Goal: Task Accomplishment & Management: Use online tool/utility

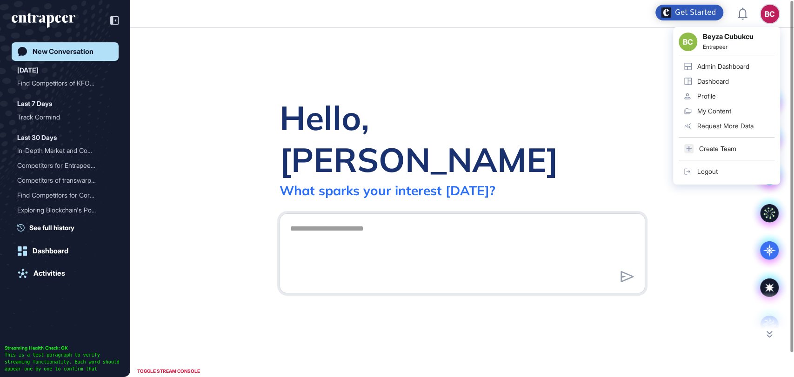
click at [705, 69] on div "Admin Dashboard" at bounding box center [724, 66] width 52 height 7
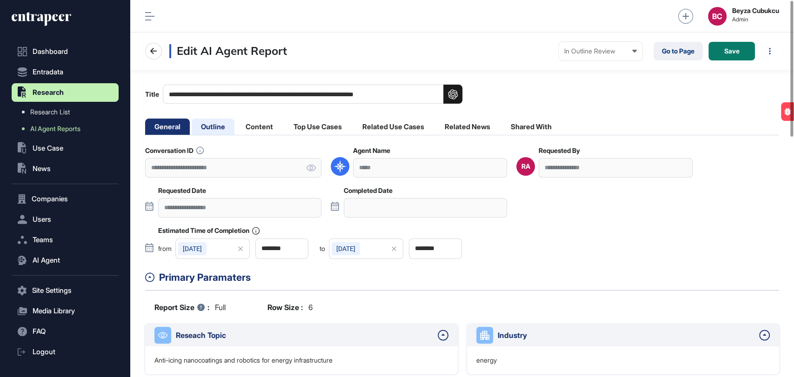
click at [223, 126] on li "Outline" at bounding box center [213, 127] width 43 height 16
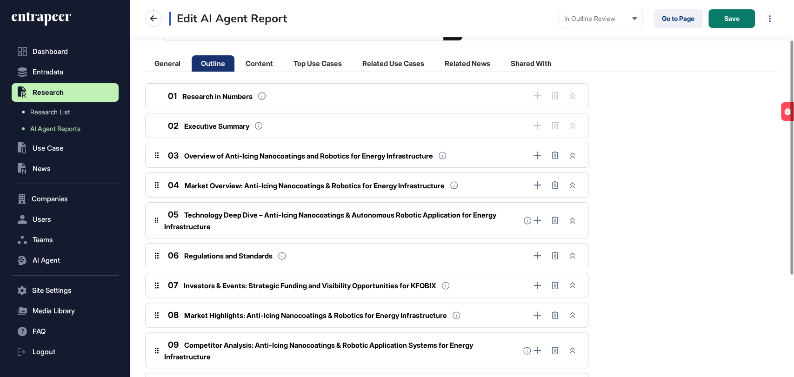
scroll to position [64, 0]
click at [572, 160] on button at bounding box center [572, 154] width 13 height 13
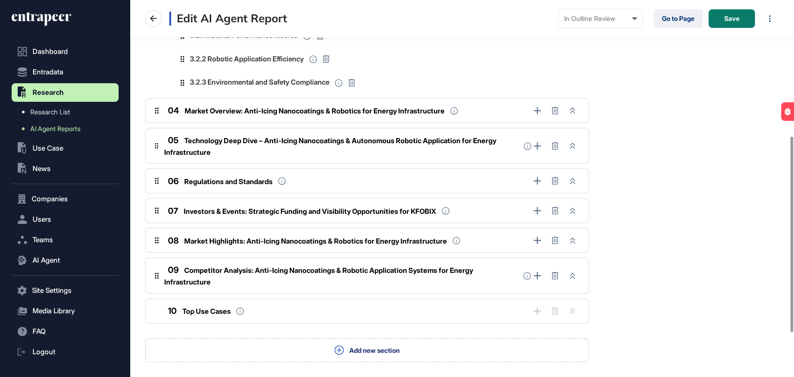
scroll to position [263, 0]
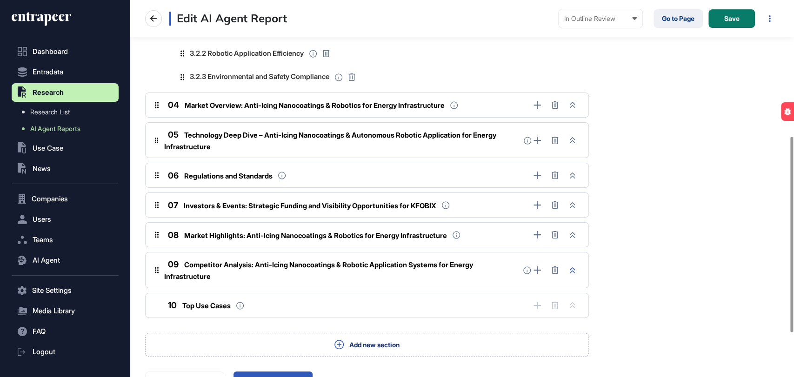
click at [576, 264] on button at bounding box center [572, 270] width 13 height 13
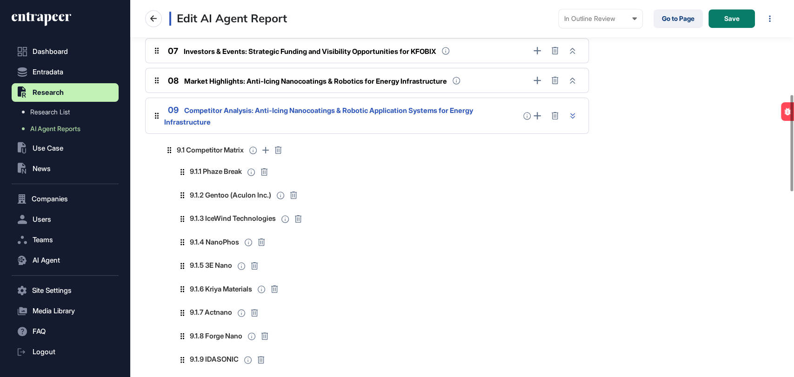
scroll to position [370, 0]
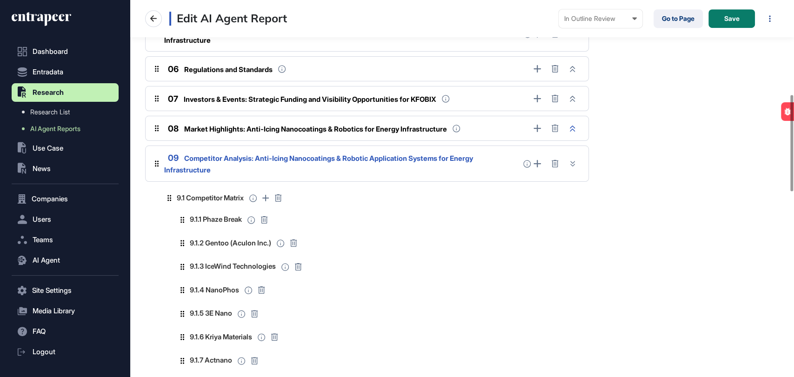
click at [577, 126] on button at bounding box center [572, 128] width 13 height 13
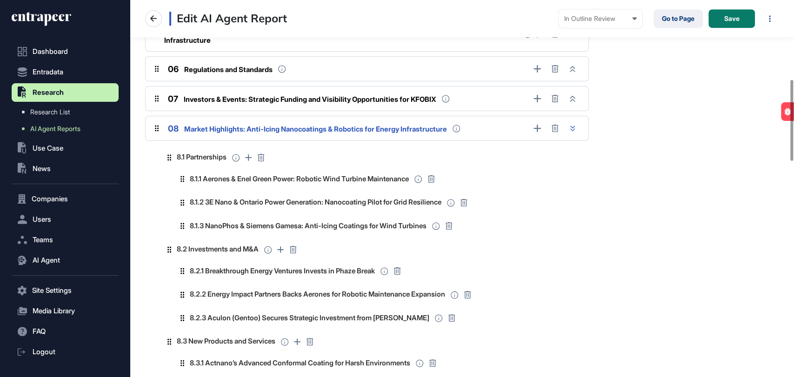
click at [577, 126] on button at bounding box center [572, 128] width 13 height 13
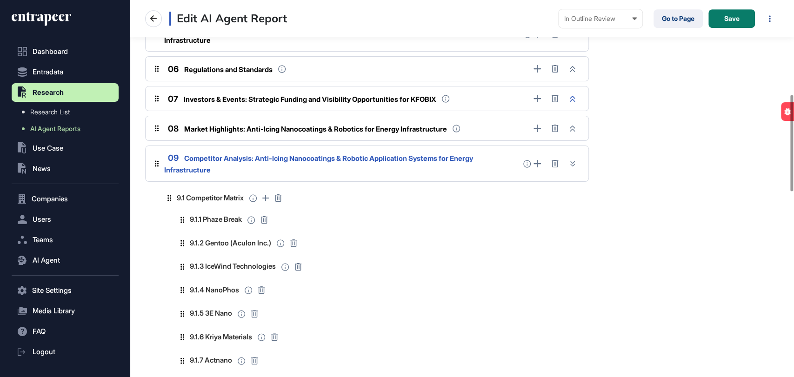
click at [576, 97] on button at bounding box center [572, 98] width 13 height 13
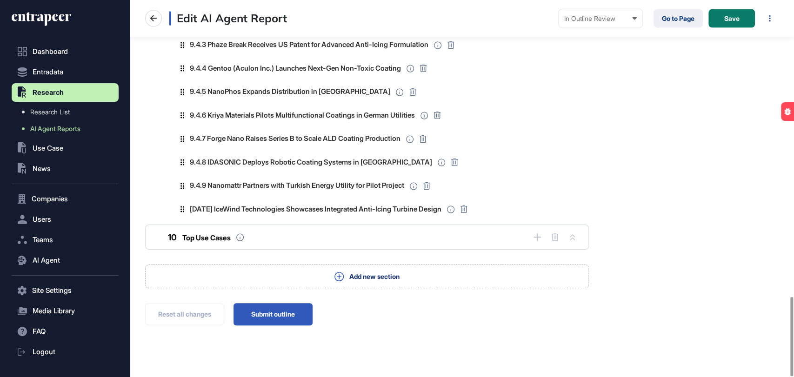
scroll to position [1418, 0]
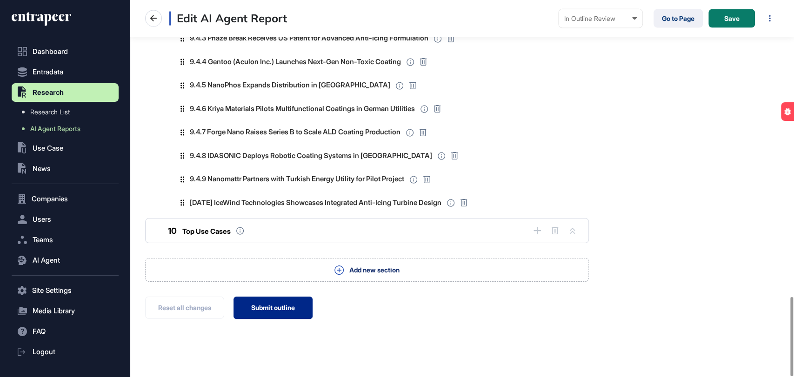
click at [290, 297] on button "Submit outline" at bounding box center [273, 308] width 79 height 22
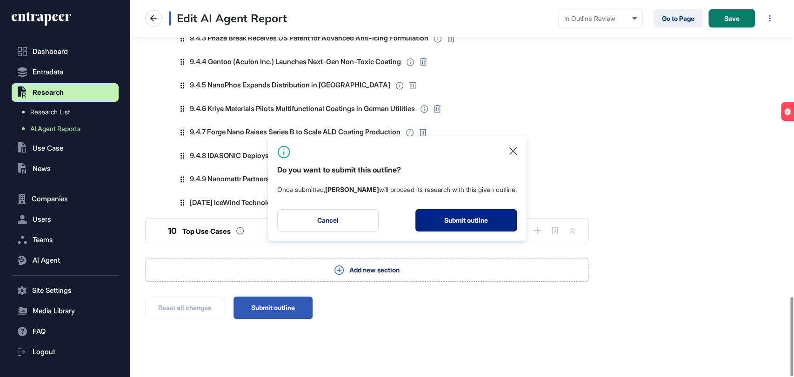
click at [478, 222] on button "Submit outline" at bounding box center [466, 220] width 101 height 22
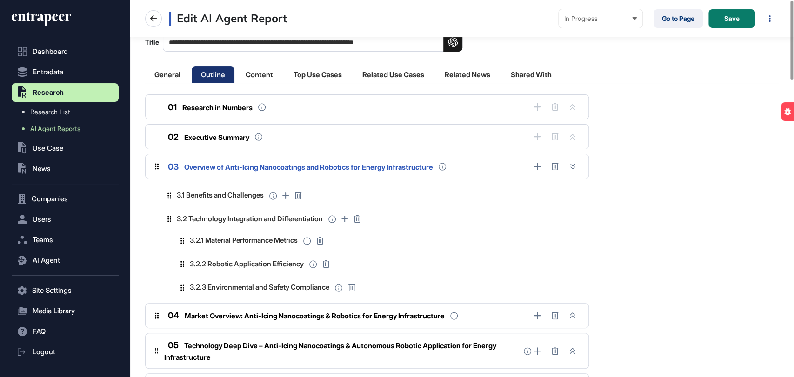
scroll to position [0, 0]
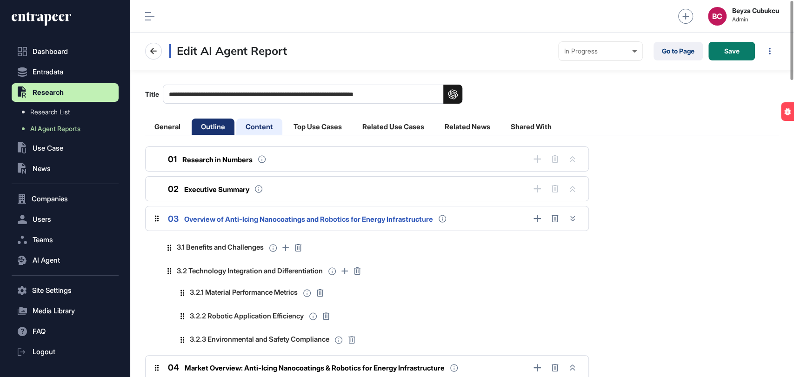
click at [252, 121] on li "Content" at bounding box center [259, 127] width 46 height 16
